Goal: Task Accomplishment & Management: Use online tool/utility

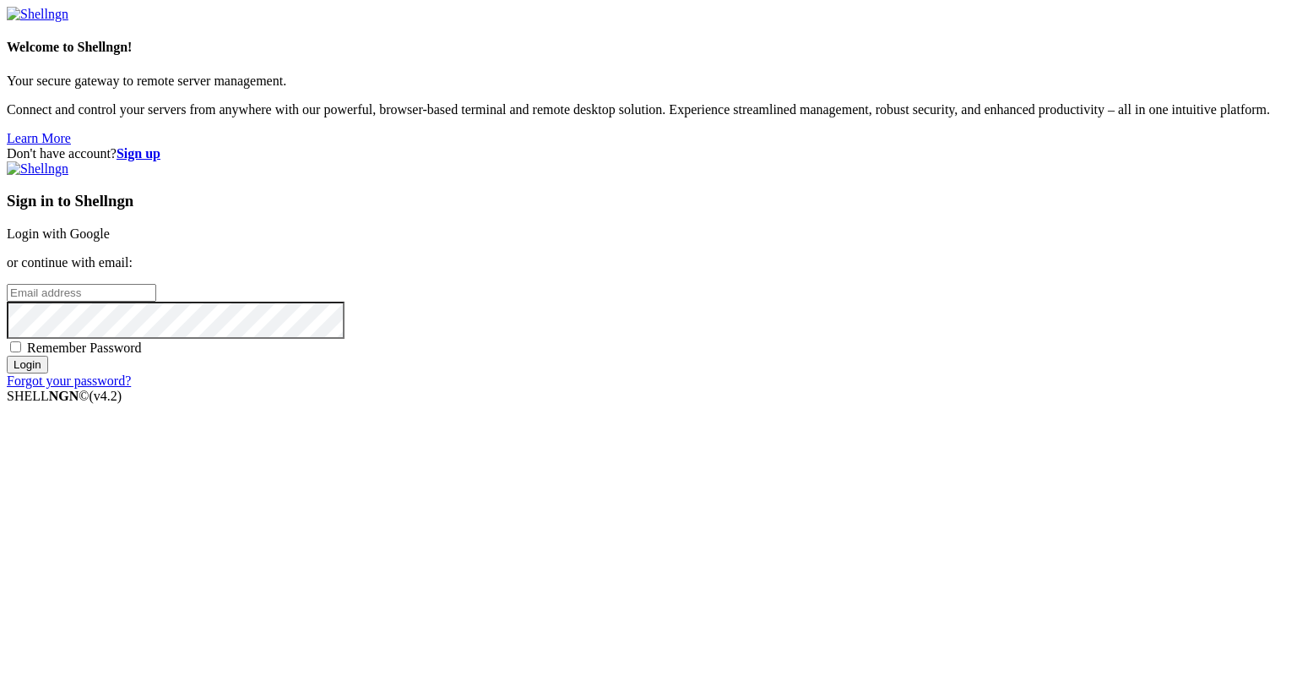
click at [110, 241] on link "Login with Google" at bounding box center [58, 233] width 103 height 14
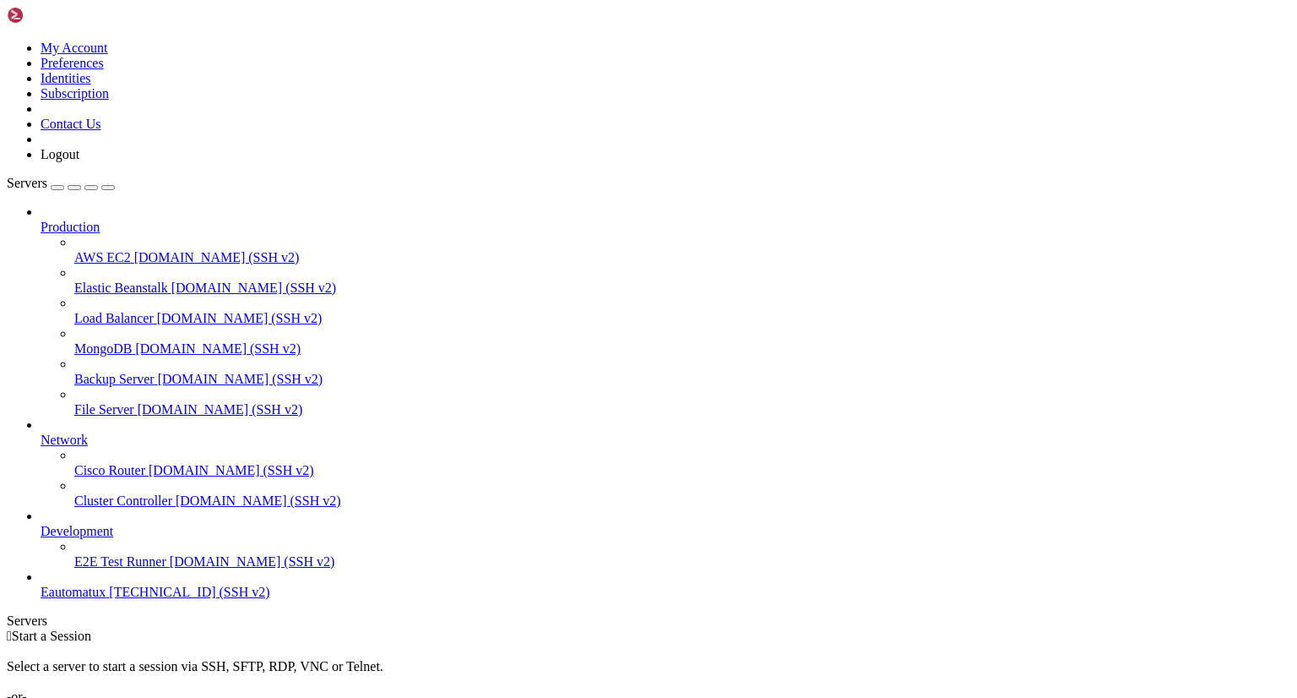
click at [109, 599] on span "[TECHNICAL_ID] (SSH v2)" at bounding box center [189, 591] width 160 height 14
click at [106, 599] on span "Eautomatux" at bounding box center [73, 591] width 65 height 14
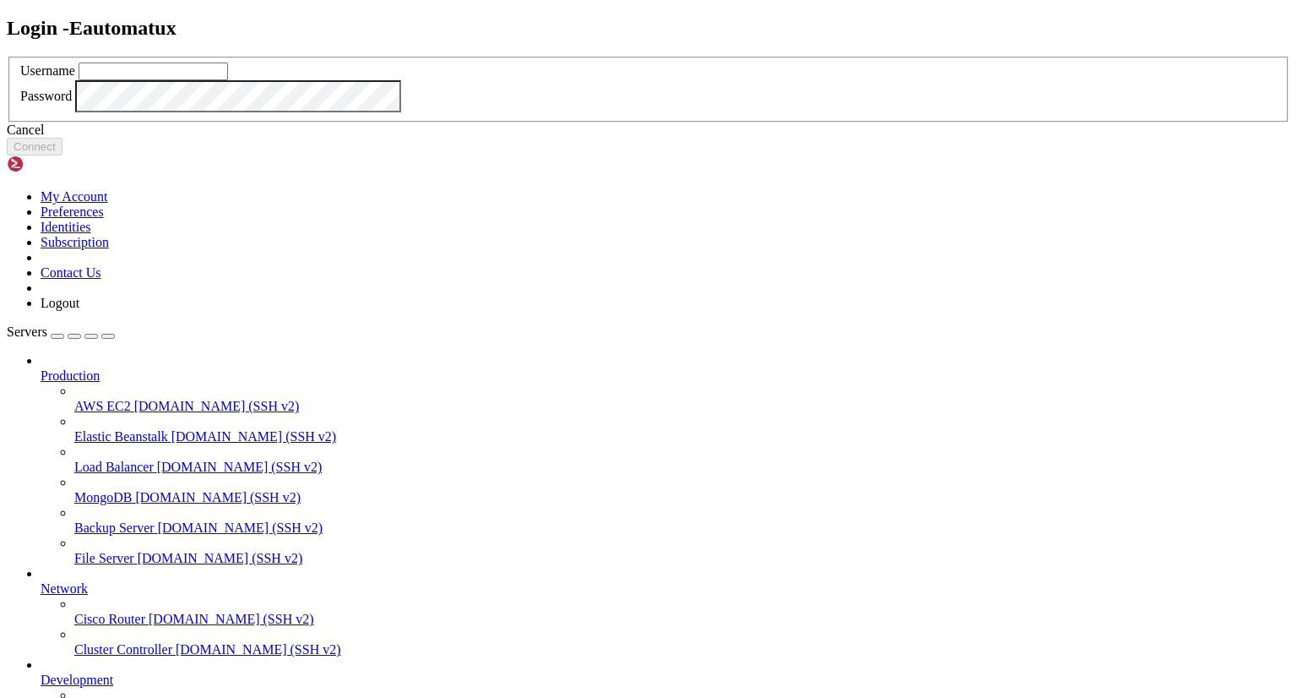
type input "leca"
click at [62, 155] on button "Connect" at bounding box center [35, 147] width 56 height 18
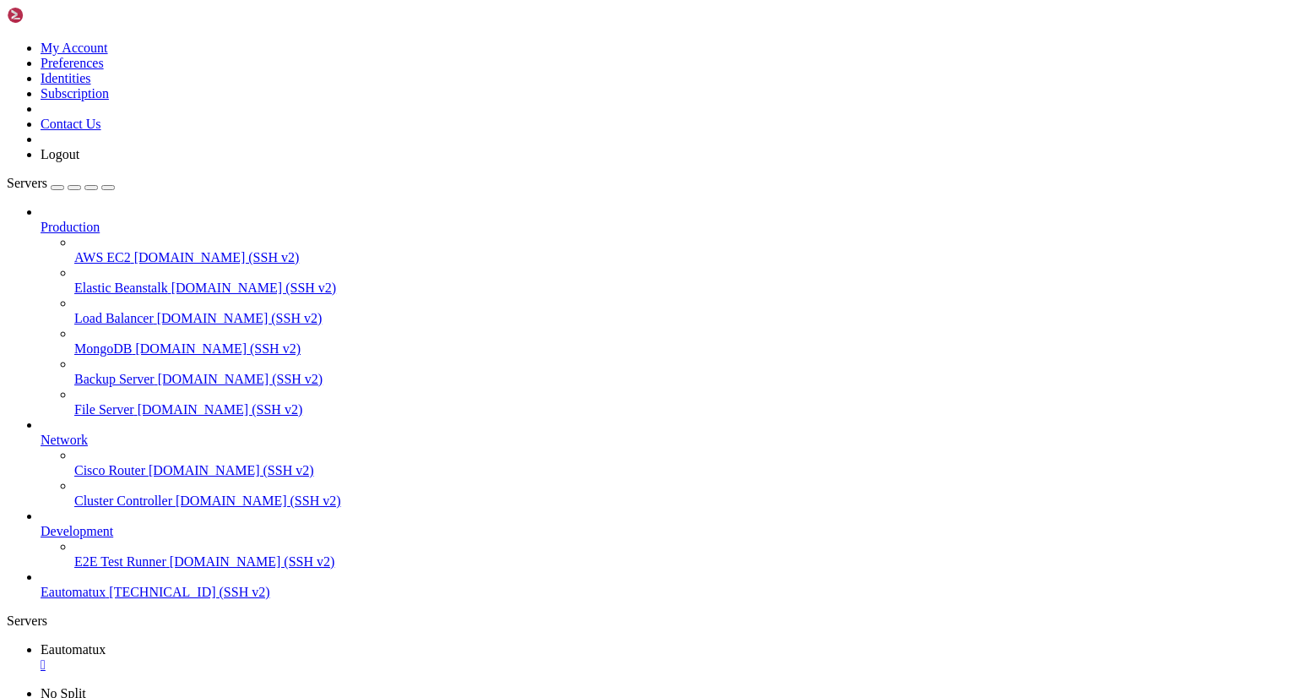
scroll to position [10825, 0]
click at [45, 176] on span "Servers" at bounding box center [27, 183] width 41 height 14
click at [57, 187] on div "button" at bounding box center [57, 187] width 0 height 0
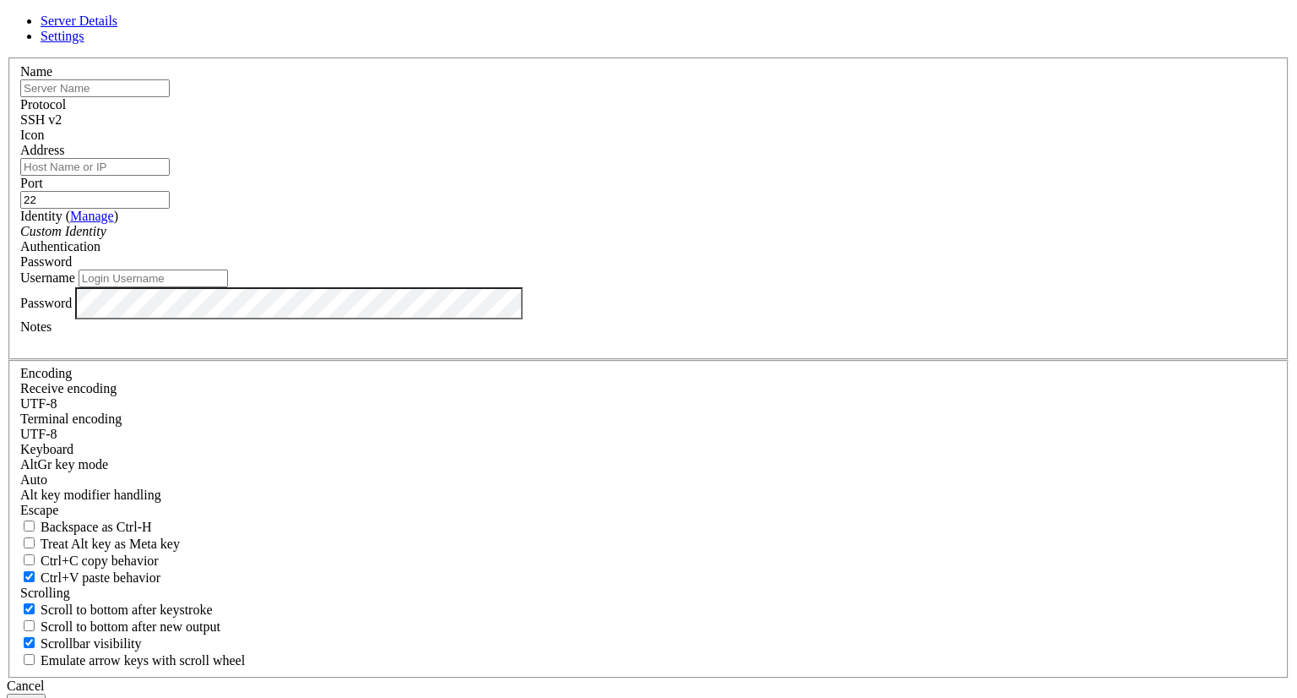
click at [170, 97] on input "text" at bounding box center [94, 88] width 149 height 18
type input "Asterux"
click at [170, 176] on input "Address" at bounding box center [94, 167] width 149 height 18
type input "[TECHNICAL_ID]"
click at [46, 693] on button "Save" at bounding box center [26, 702] width 39 height 18
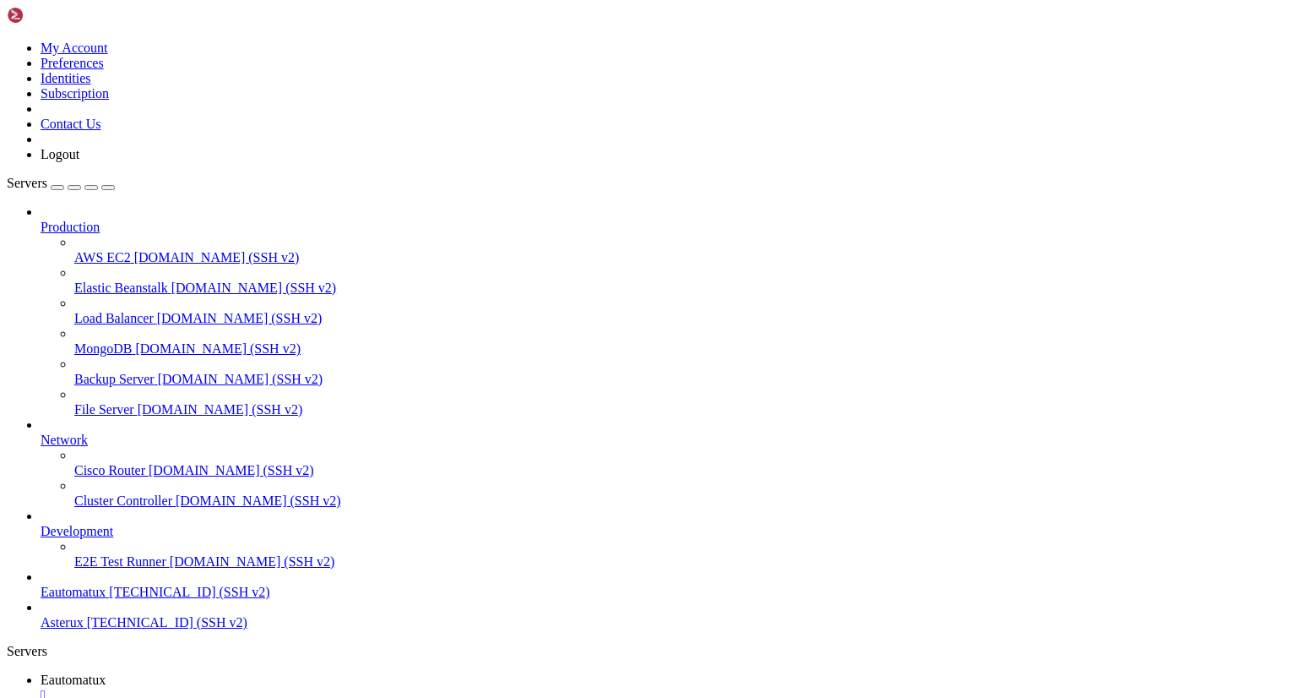
scroll to position [29, 0]
click at [73, 629] on span "Asterux" at bounding box center [62, 622] width 43 height 14
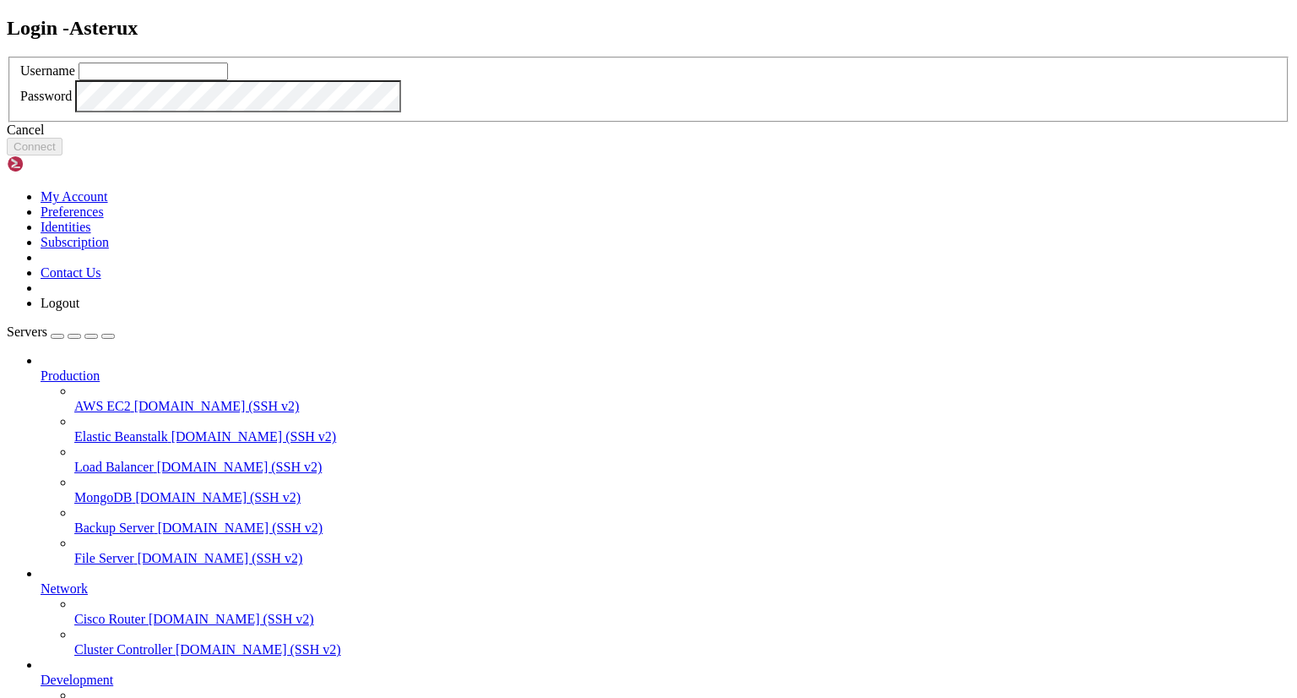
type input "leca"
click at [62, 155] on button "Connect" at bounding box center [35, 147] width 56 height 18
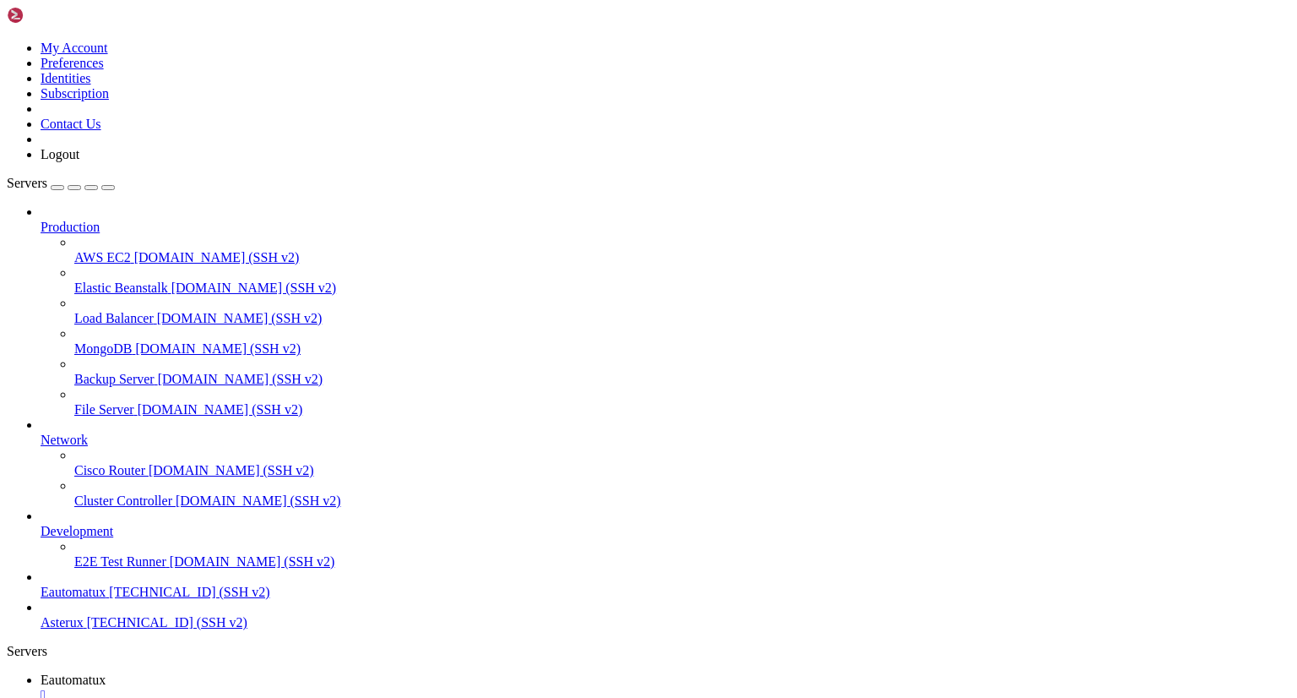
scroll to position [32791, 0]
click at [106, 672] on span "Eautomatux" at bounding box center [73, 679] width 65 height 14
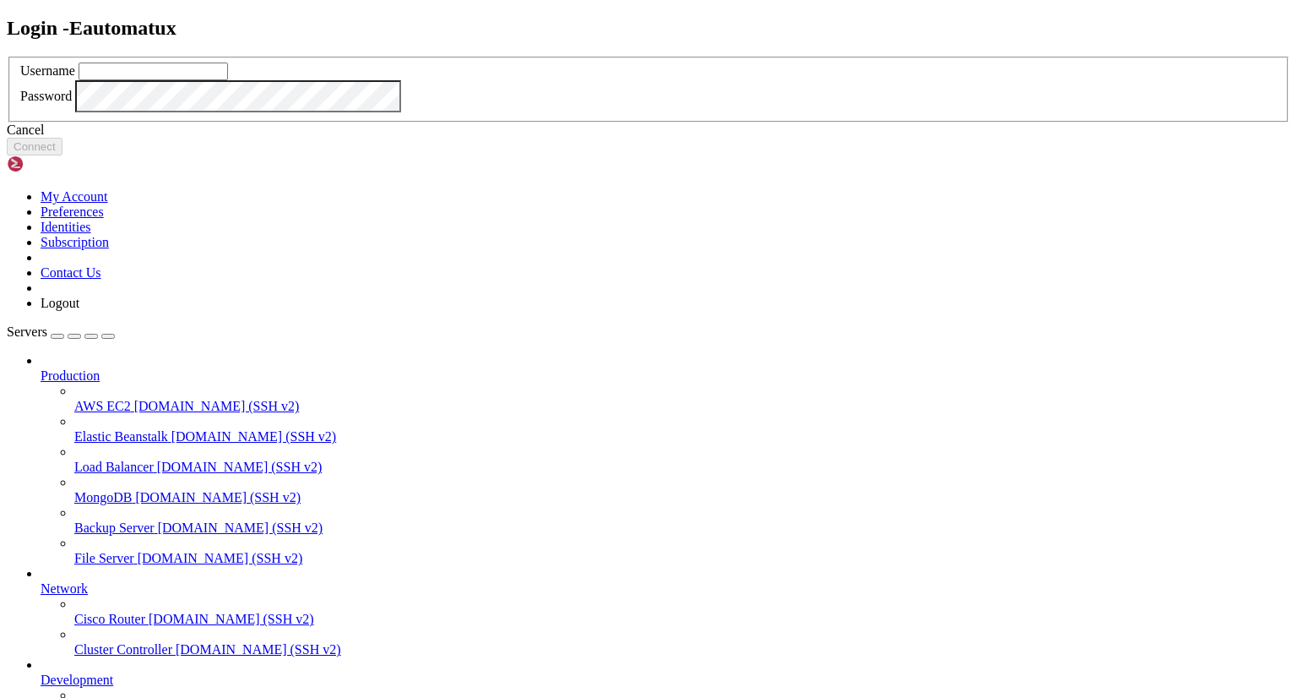
type input "leca"
click at [62, 155] on button "Connect" at bounding box center [35, 147] width 56 height 18
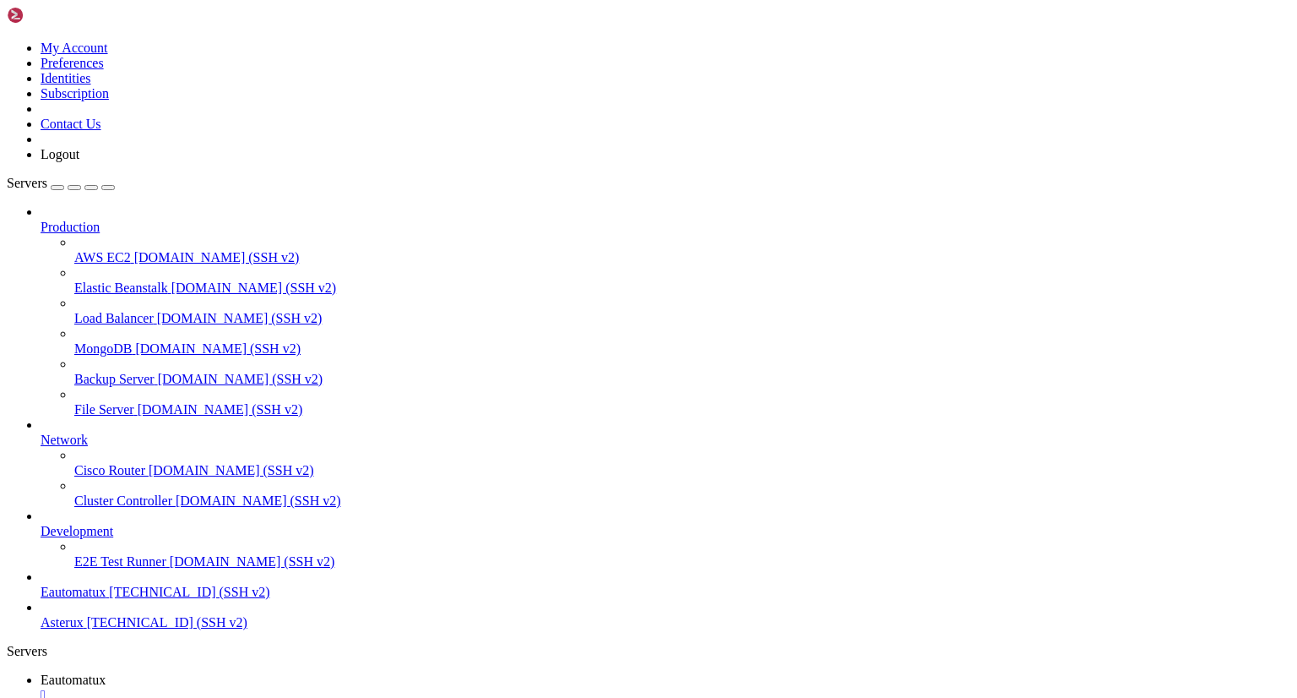
scroll to position [40645, 0]
click at [7, 41] on link at bounding box center [7, 41] width 0 height 0
click at [79, 161] on link "Logout" at bounding box center [60, 154] width 39 height 14
